Goal: Find contact information: Find contact information

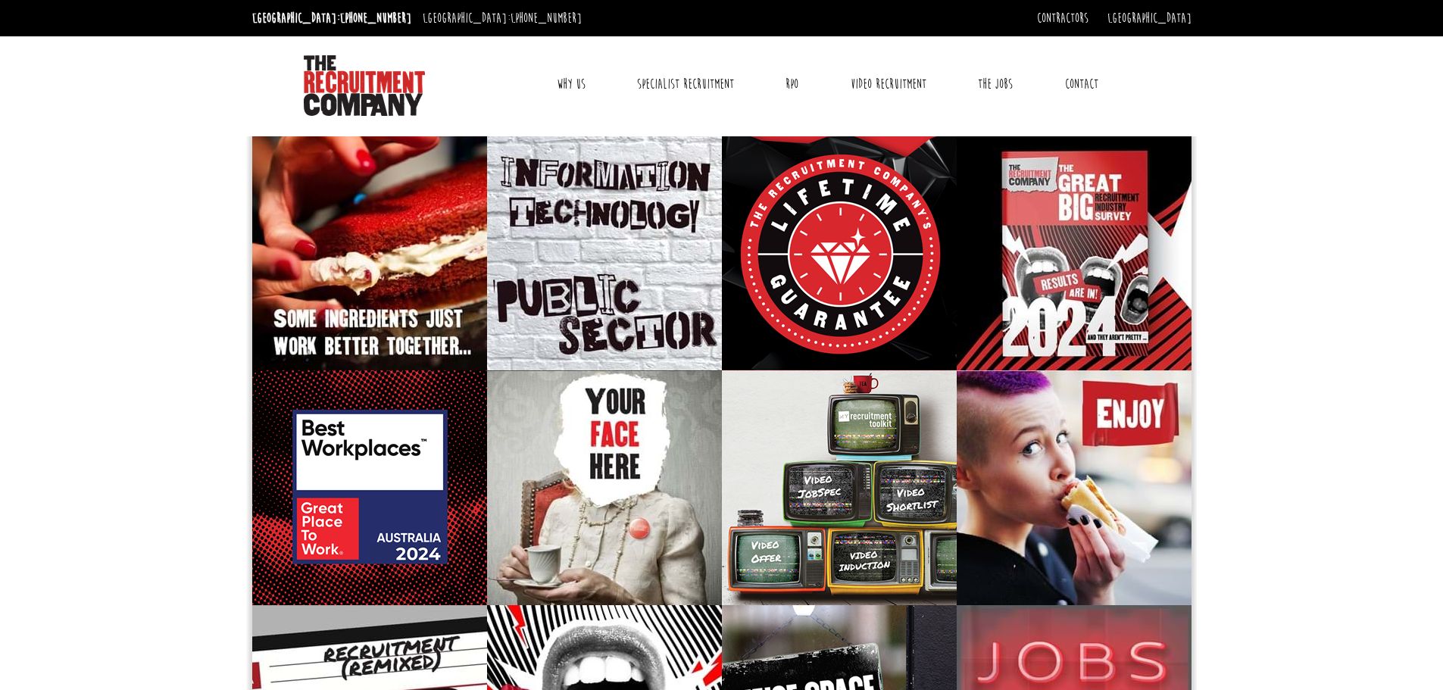
click at [1078, 85] on link "Contact" at bounding box center [1081, 84] width 56 height 38
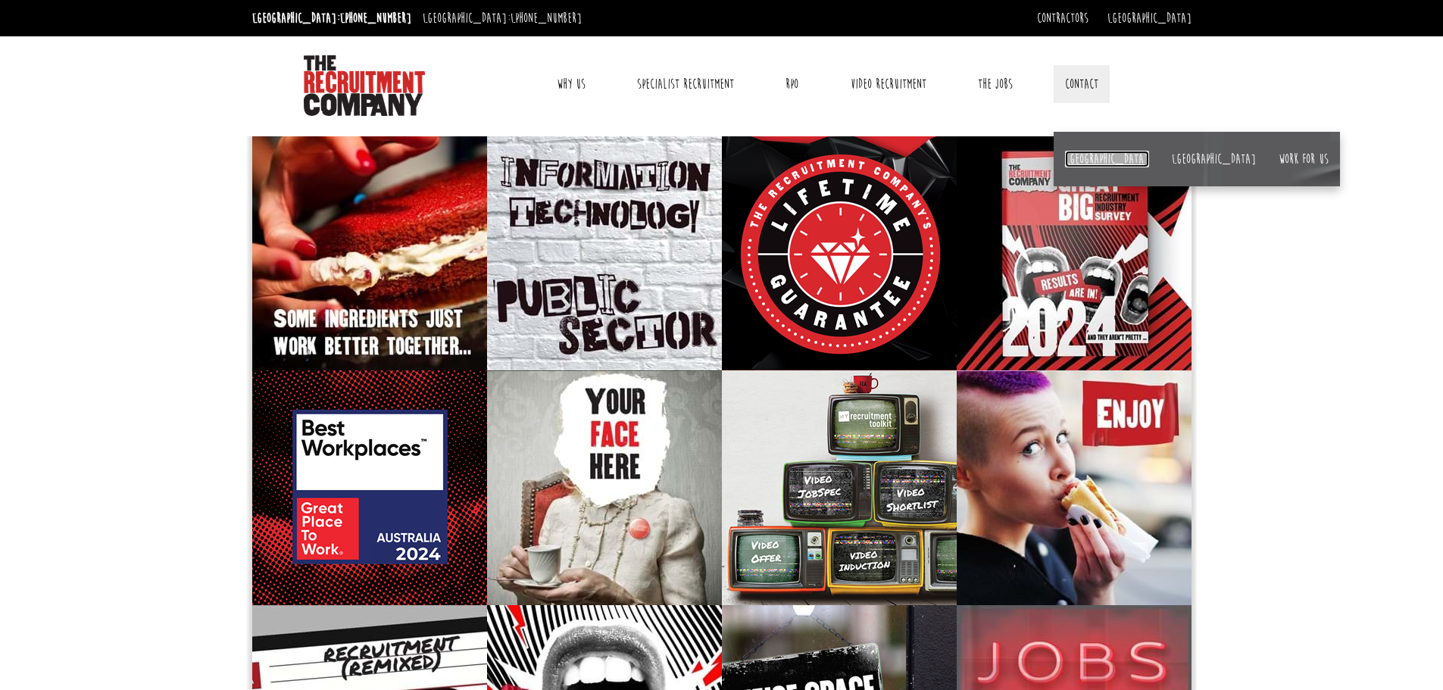
click at [1081, 154] on link "[GEOGRAPHIC_DATA]" at bounding box center [1107, 159] width 84 height 17
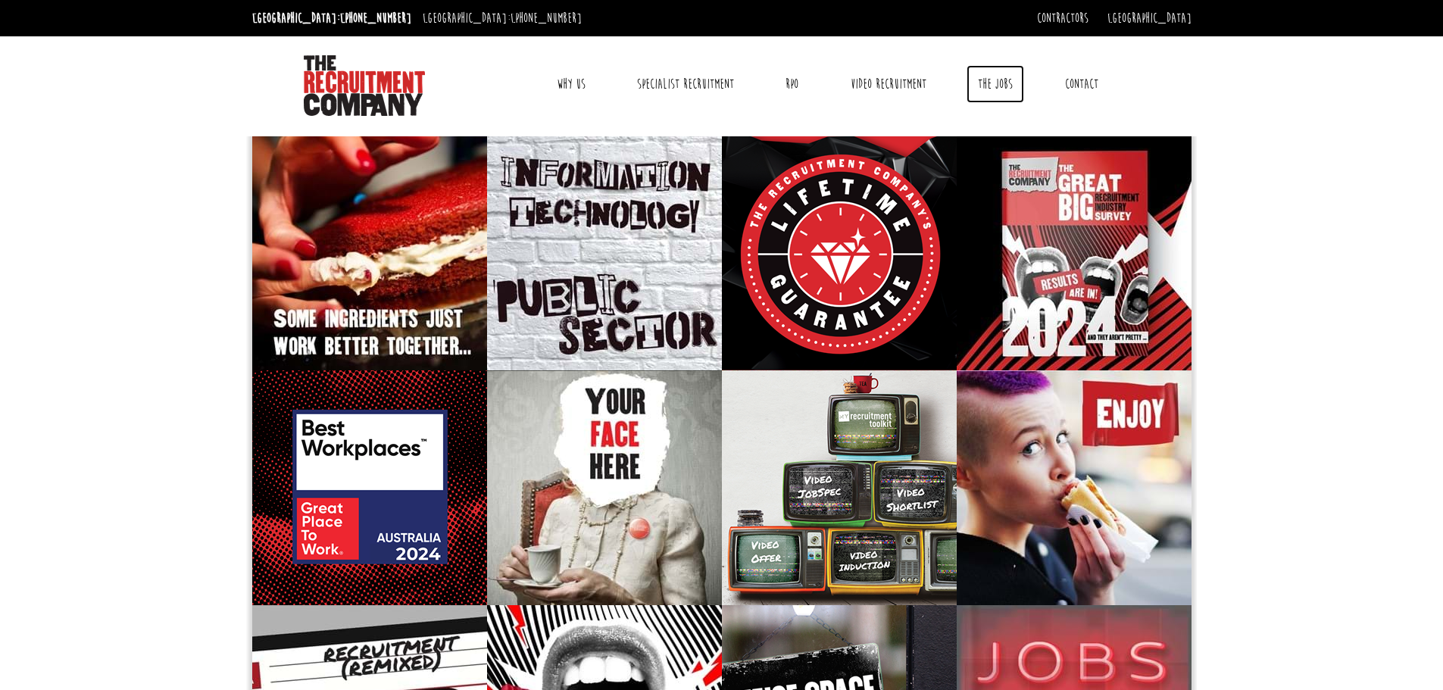
click at [989, 79] on link "The Jobs" at bounding box center [995, 84] width 58 height 38
